Goal: Task Accomplishment & Management: Manage account settings

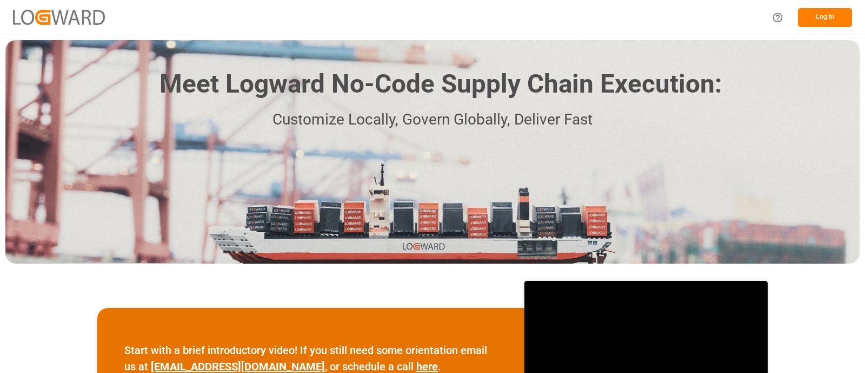
click at [836, 20] on button "Log In" at bounding box center [825, 17] width 54 height 19
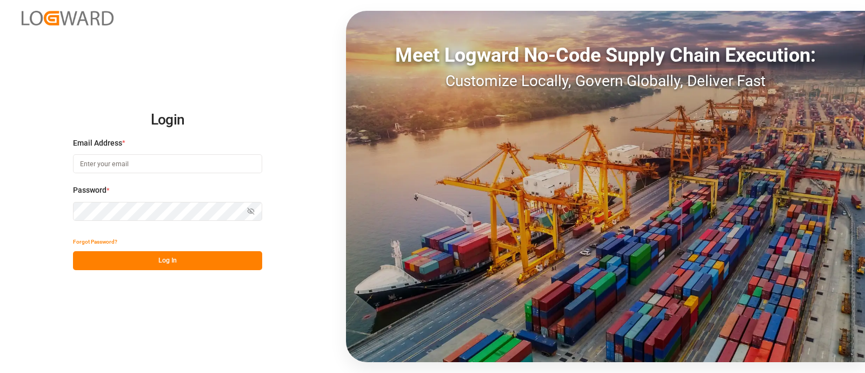
click at [241, 171] on input at bounding box center [167, 163] width 189 height 19
type input "[PERSON_NAME][EMAIL_ADDRESS][PERSON_NAME][DOMAIN_NAME]"
click at [215, 255] on button "Log In" at bounding box center [167, 260] width 189 height 19
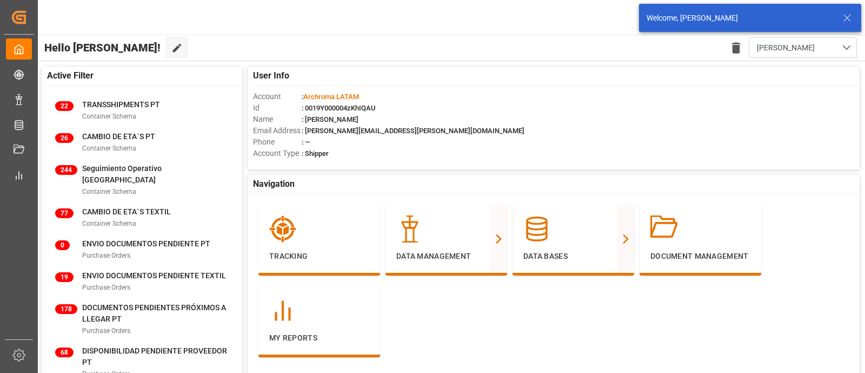
click at [845, 21] on icon at bounding box center [847, 17] width 13 height 13
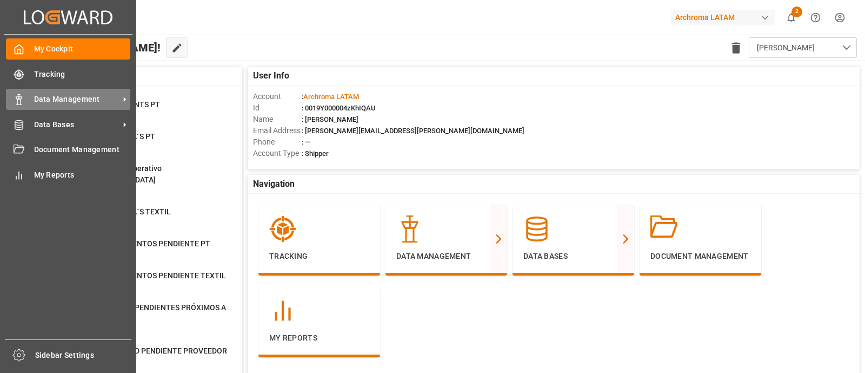
click at [59, 97] on span "Data Management" at bounding box center [76, 99] width 85 height 11
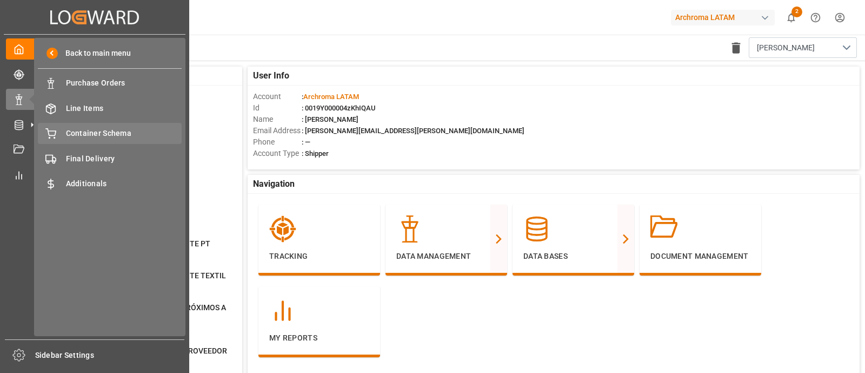
click at [146, 134] on span "Container Schema" at bounding box center [124, 133] width 116 height 11
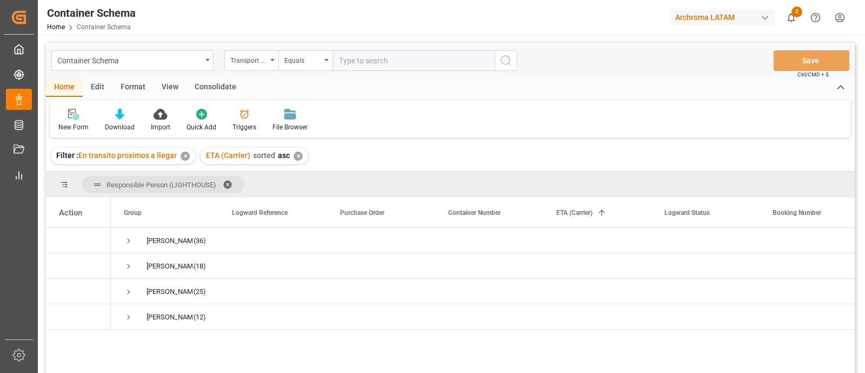
click at [235, 122] on div "Triggers" at bounding box center [245, 127] width 24 height 10
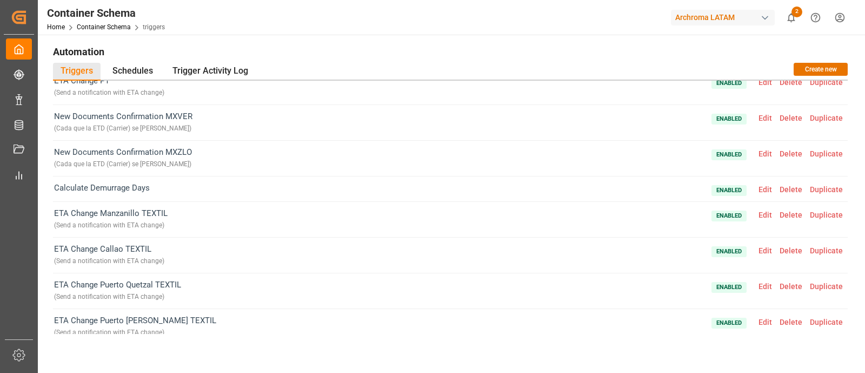
scroll to position [120, 0]
click at [759, 117] on span "Edit" at bounding box center [765, 117] width 21 height 9
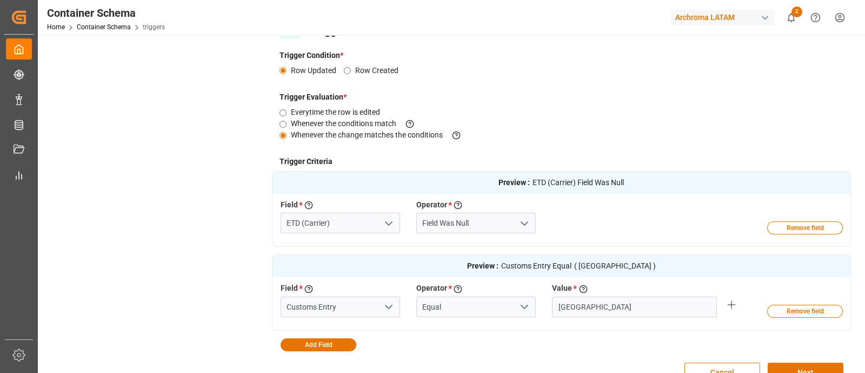
scroll to position [254, 0]
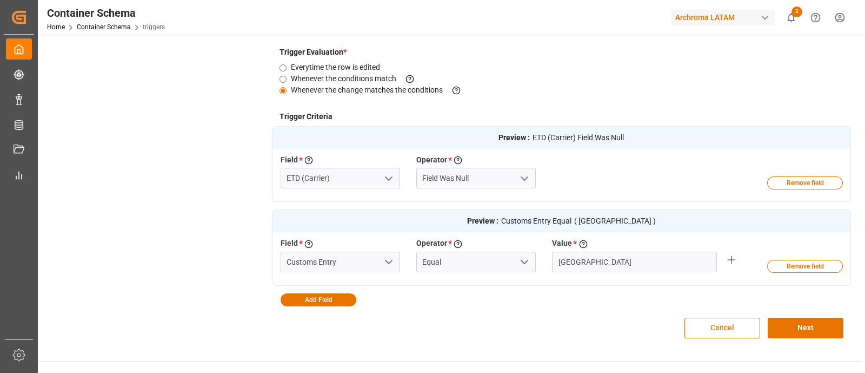
click at [716, 325] on button "Cancel" at bounding box center [723, 327] width 76 height 21
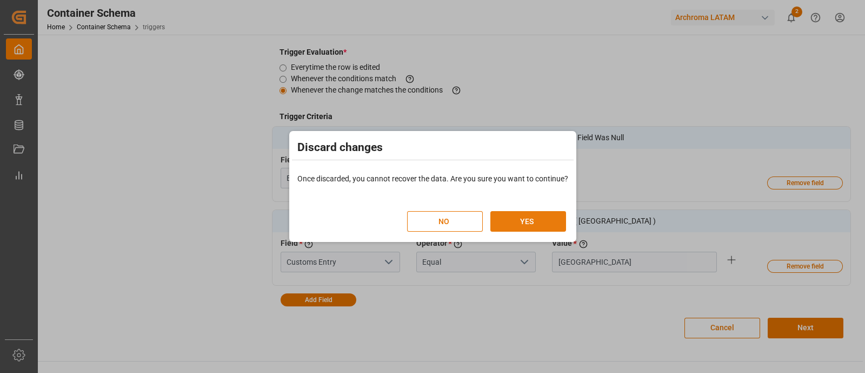
click at [503, 212] on button "YES" at bounding box center [529, 221] width 76 height 21
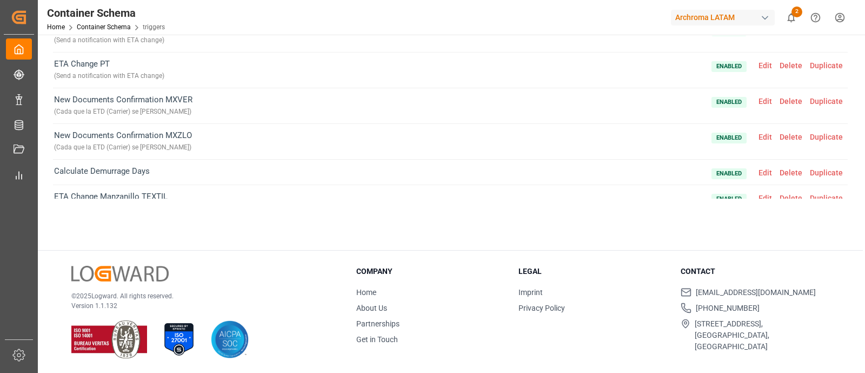
click at [759, 133] on span "Edit" at bounding box center [765, 137] width 21 height 9
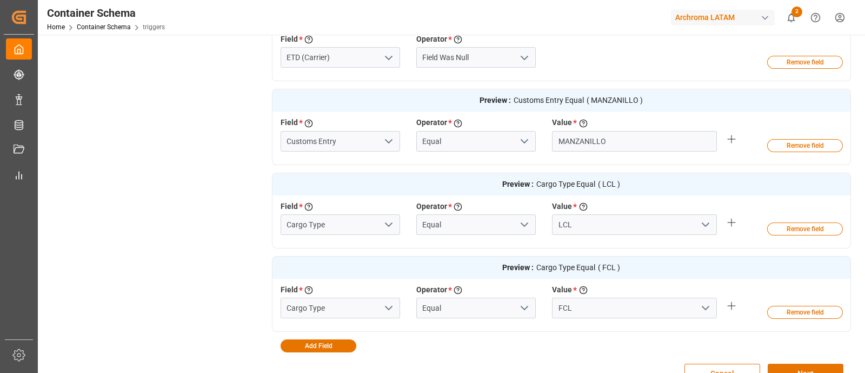
scroll to position [380, 0]
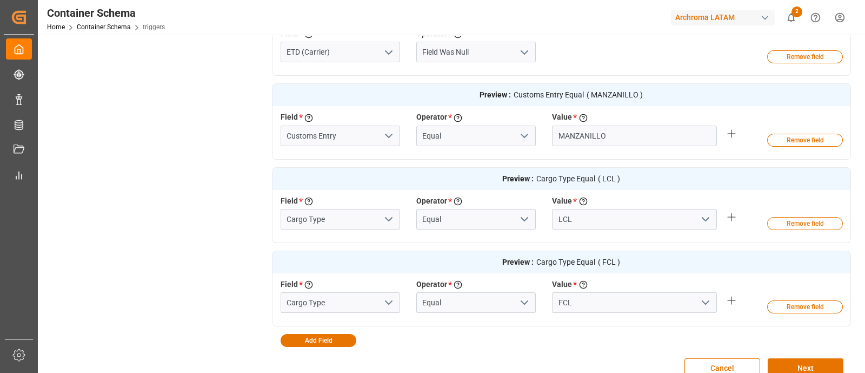
click at [792, 220] on button "Remove field" at bounding box center [806, 223] width 76 height 13
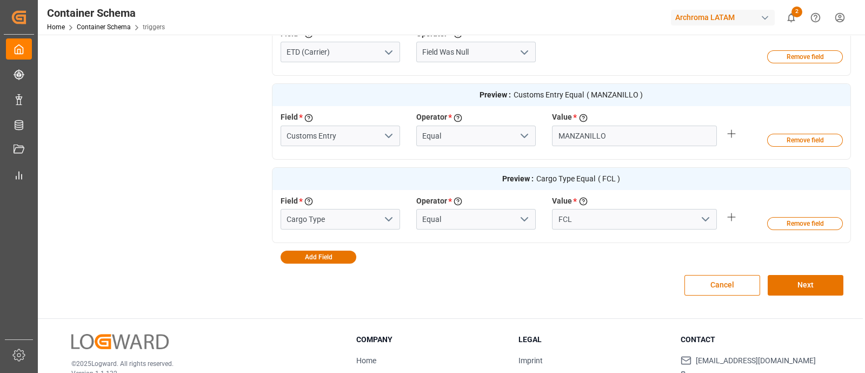
click at [792, 220] on button "Remove field" at bounding box center [806, 223] width 76 height 13
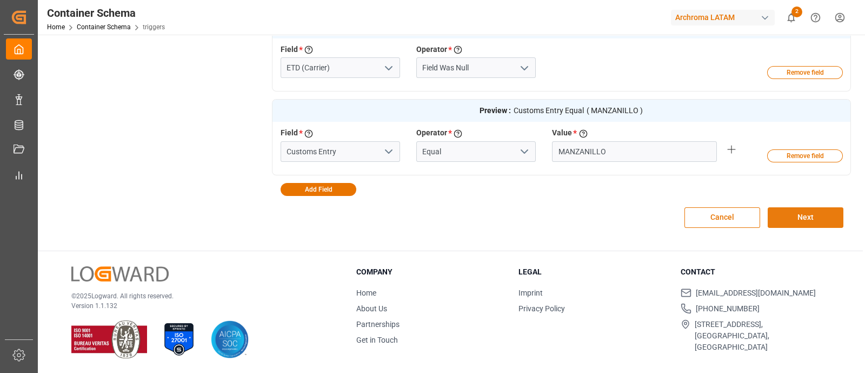
click at [815, 213] on button "Next" at bounding box center [806, 217] width 76 height 21
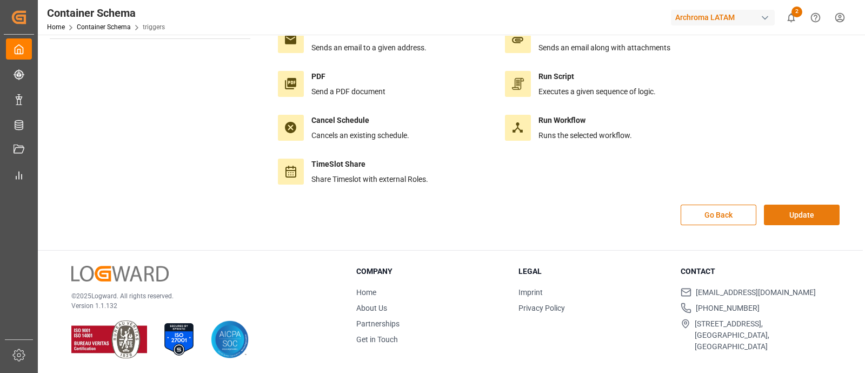
click at [810, 213] on button "Update" at bounding box center [802, 214] width 76 height 21
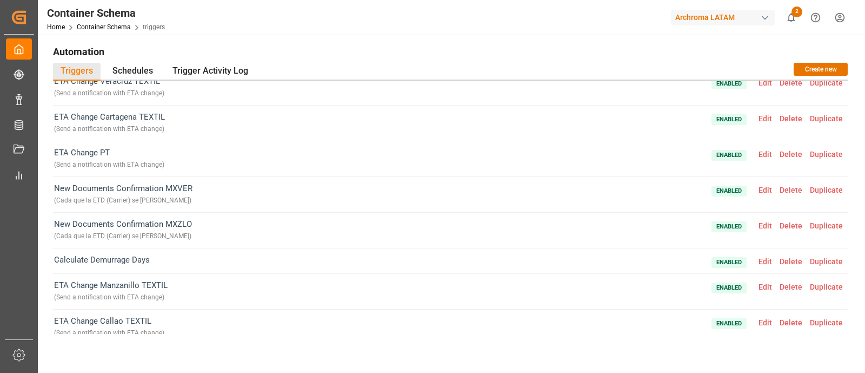
scroll to position [0, 0]
